Goal: Information Seeking & Learning: Learn about a topic

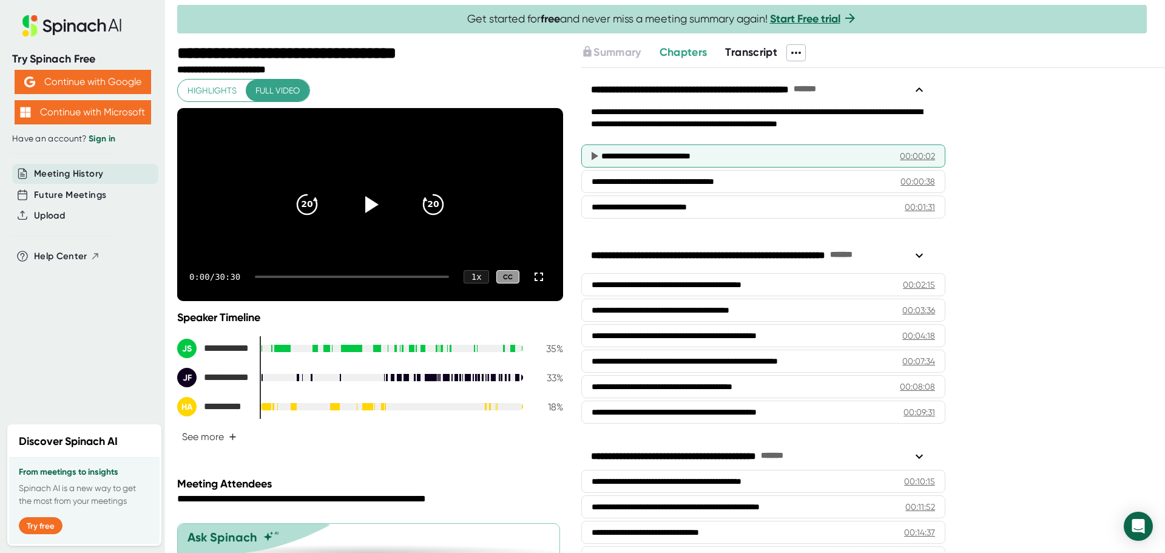
click at [764, 150] on div "**********" at bounding box center [741, 156] width 280 height 12
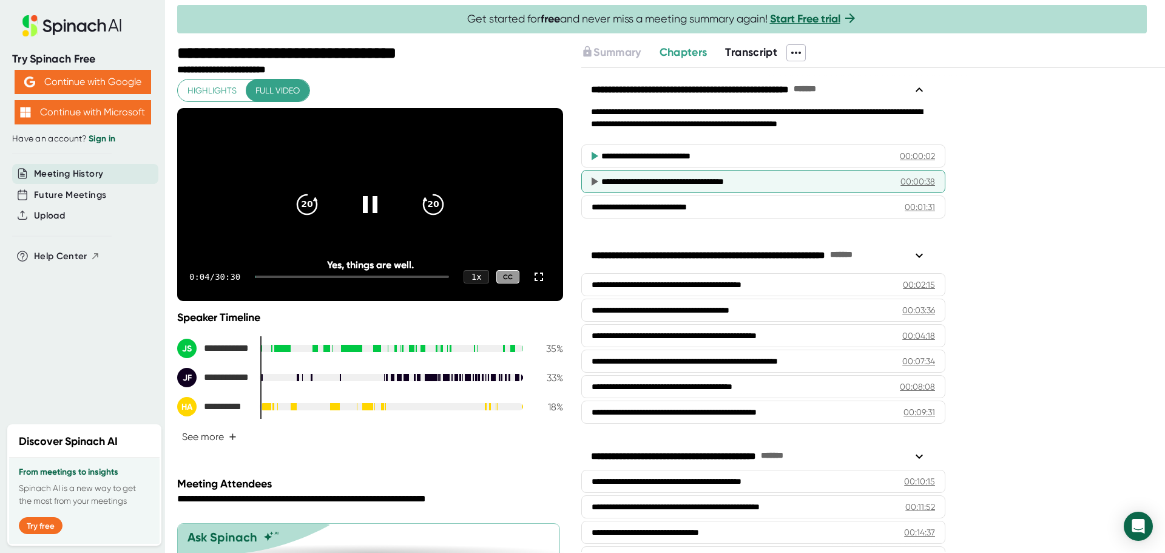
click at [732, 179] on div "**********" at bounding box center [741, 181] width 280 height 12
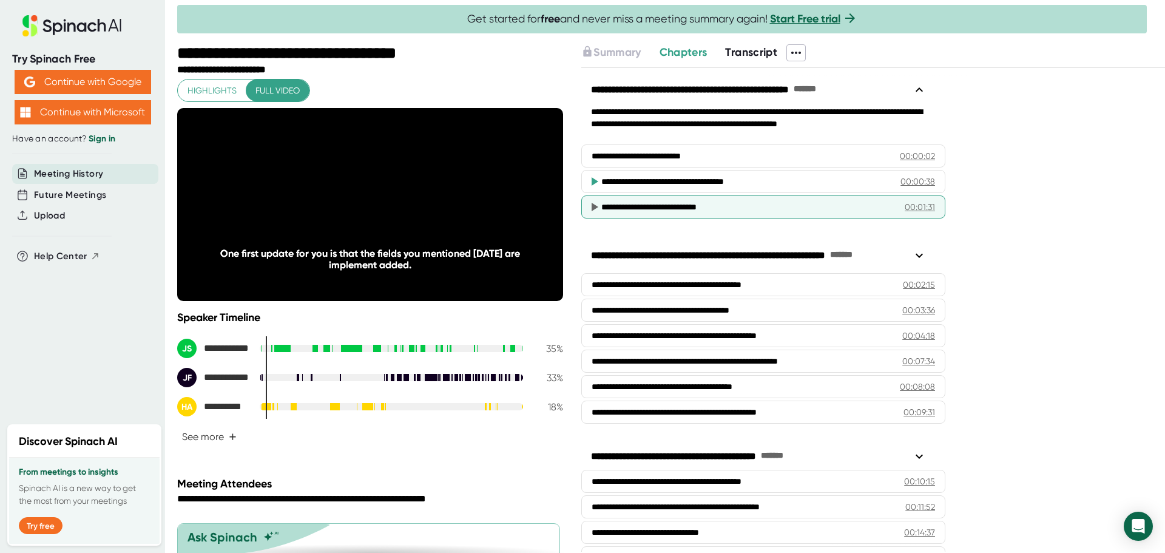
click at [708, 214] on div "**********" at bounding box center [763, 206] width 364 height 23
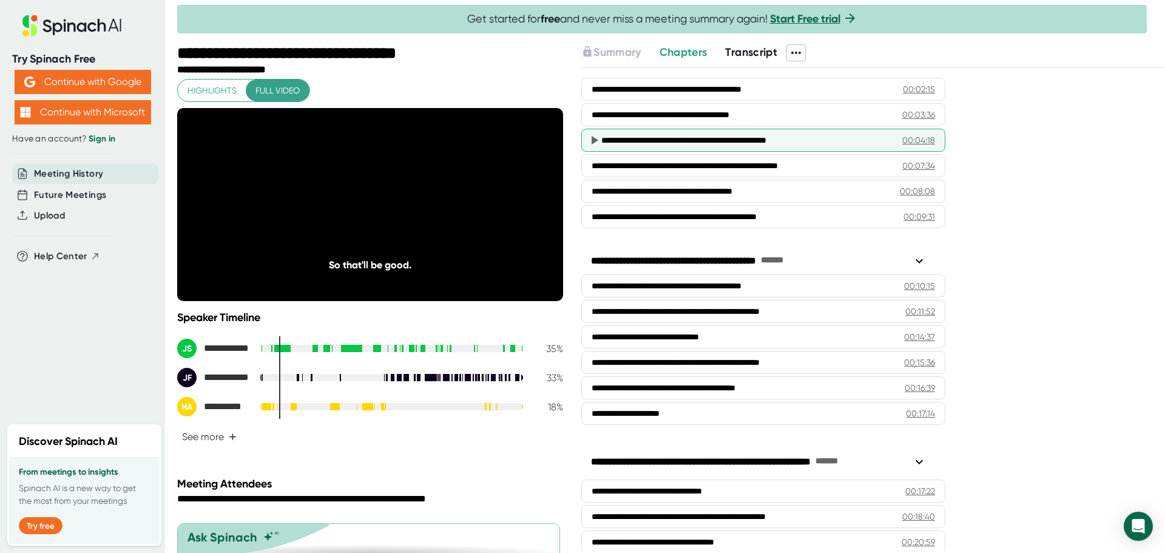
scroll to position [243, 0]
